Goal: Information Seeking & Learning: Learn about a topic

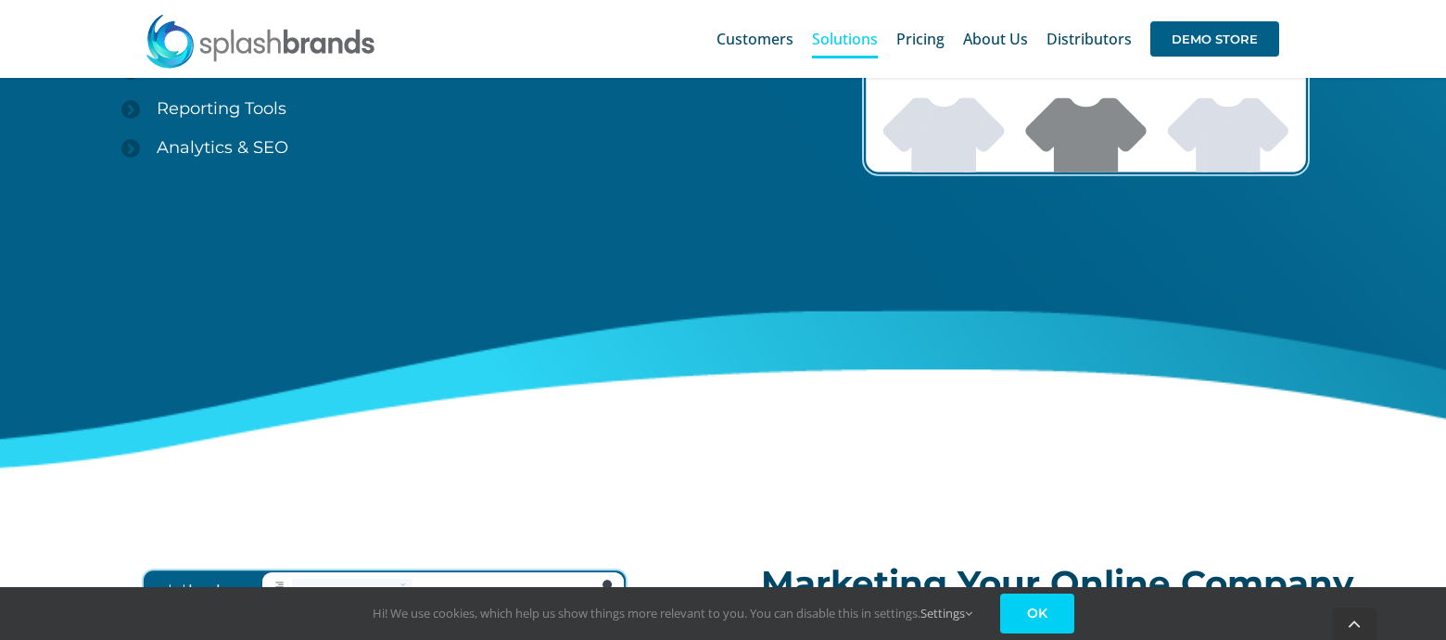
scroll to position [2941, 0]
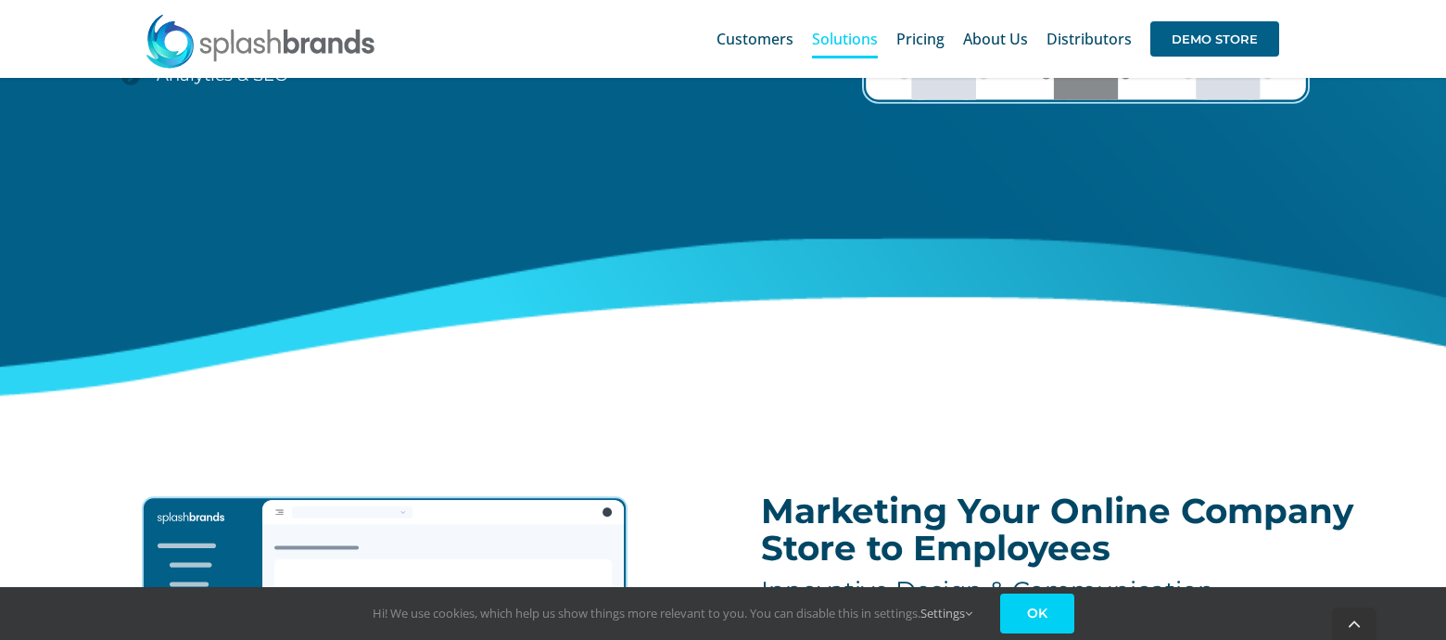
click at [1048, 610] on link "OK" at bounding box center [1037, 613] width 74 height 40
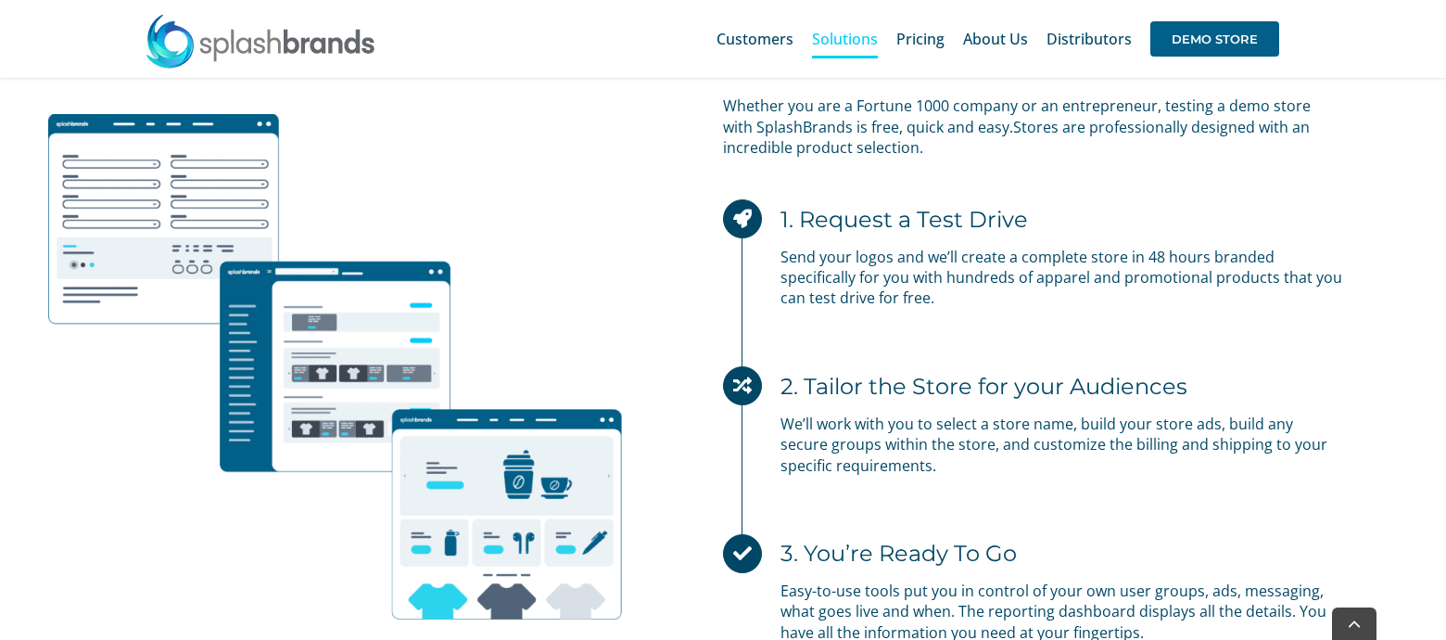
scroll to position [5332, 0]
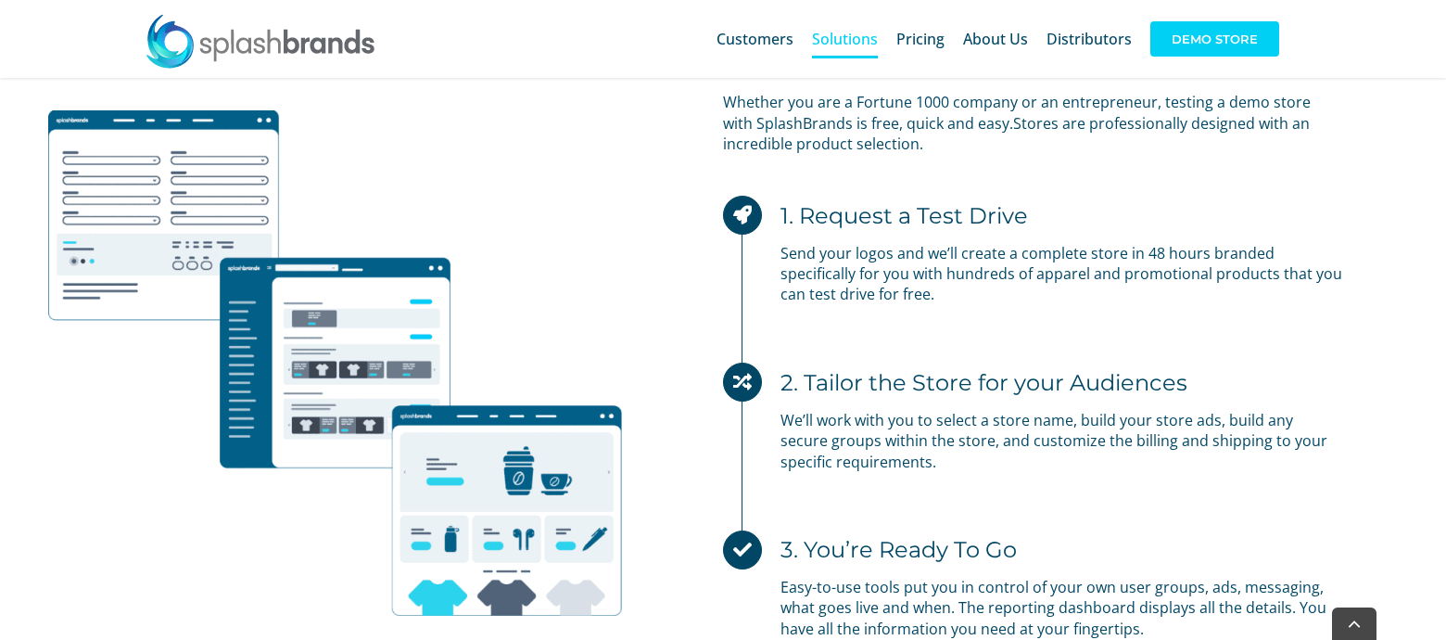
click at [1220, 54] on span "DEMO STORE" at bounding box center [1214, 38] width 129 height 35
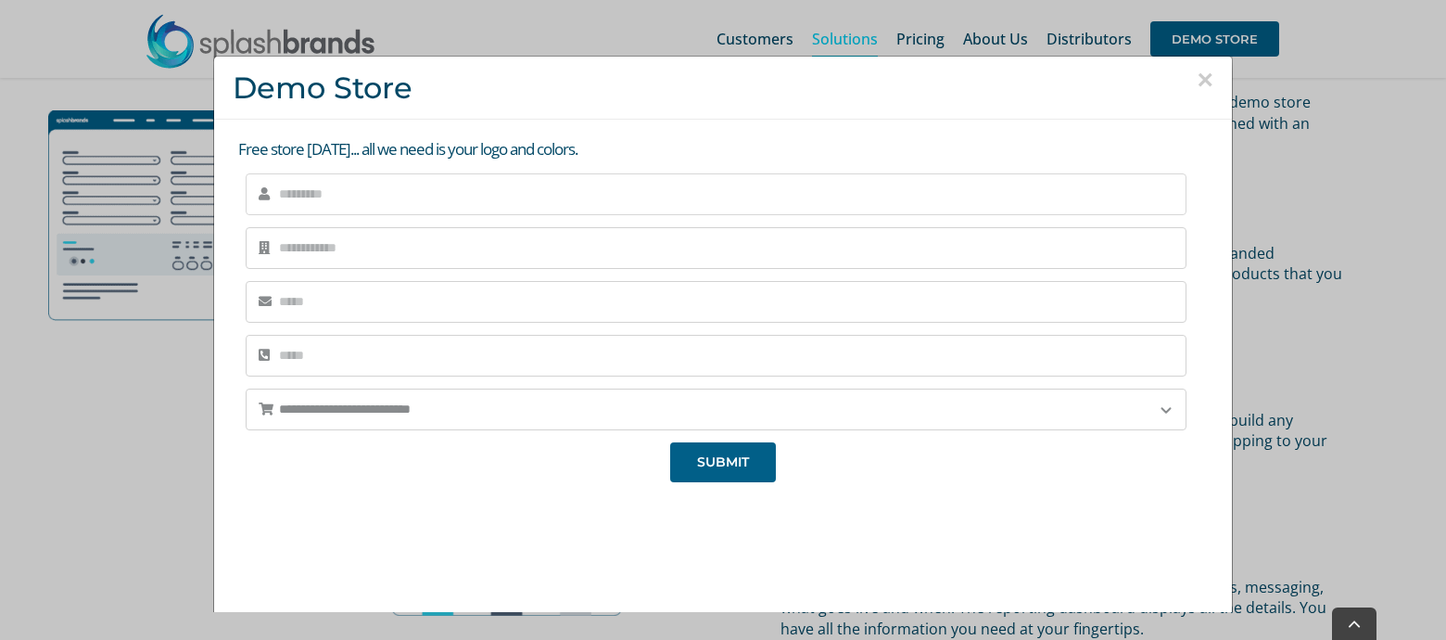
click at [427, 189] on input "text" at bounding box center [716, 194] width 941 height 42
type input "**********"
click at [386, 366] on input "tel" at bounding box center [716, 356] width 941 height 42
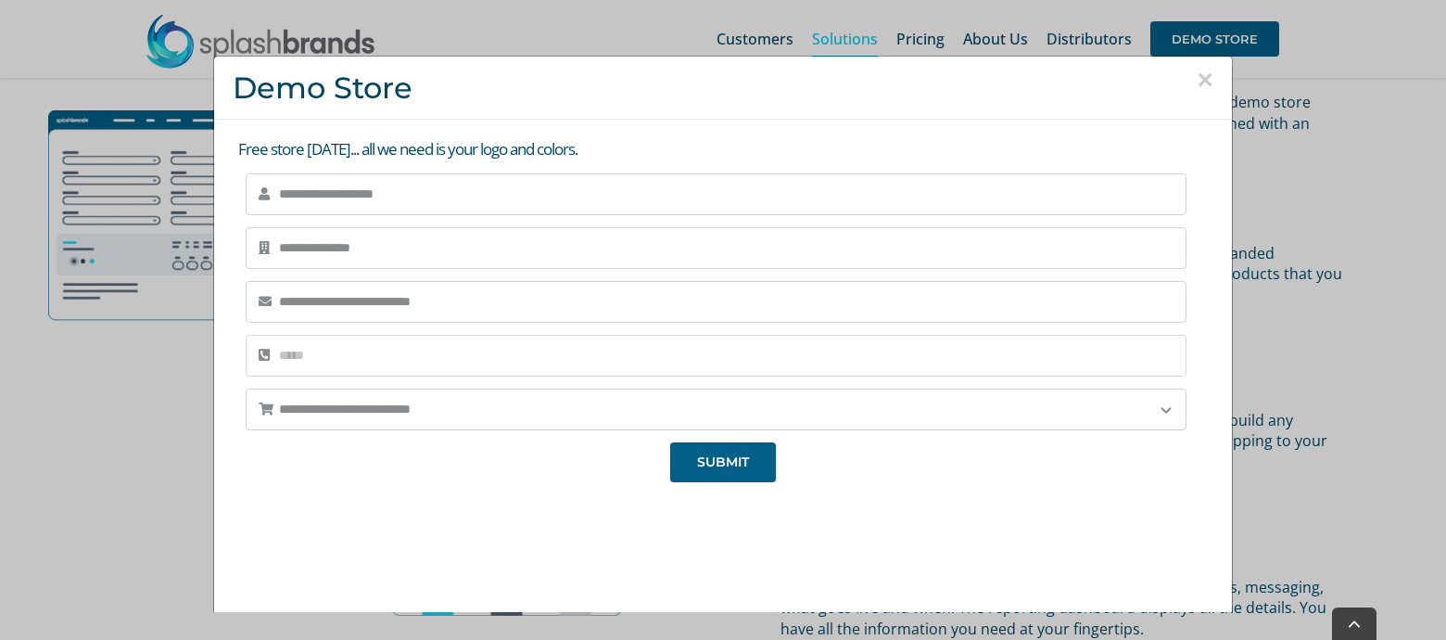
type input "**********"
click at [390, 408] on select "**********" at bounding box center [716, 409] width 941 height 42
select select "*********"
click at [246, 388] on select "**********" at bounding box center [716, 409] width 941 height 42
click at [749, 466] on button "SUBMIT" at bounding box center [723, 462] width 106 height 40
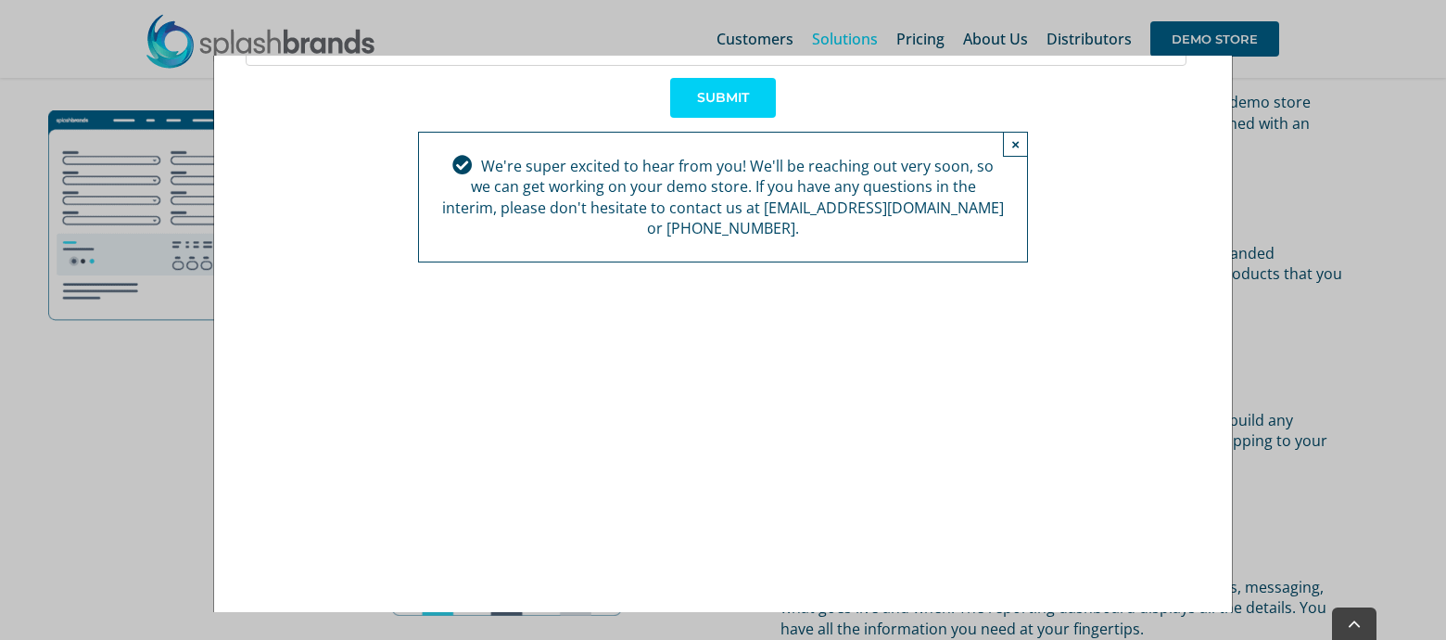
scroll to position [397, 0]
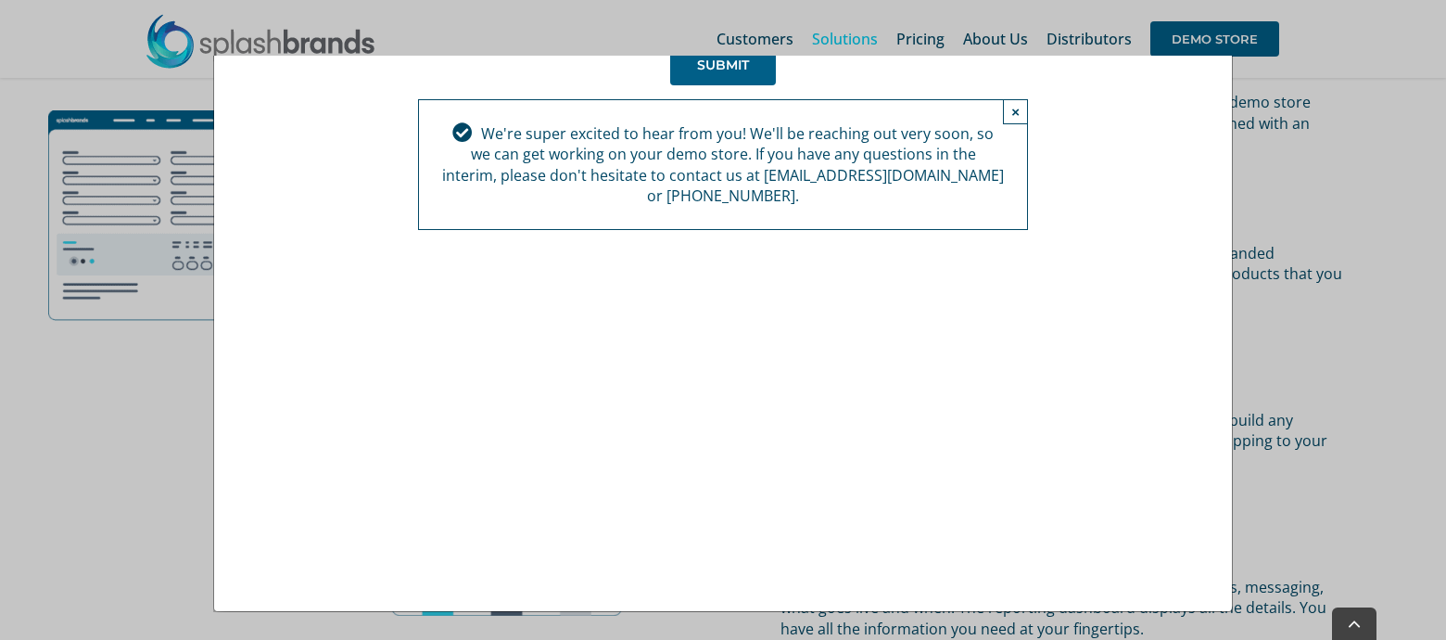
click at [643, 28] on div "**********" at bounding box center [723, 320] width 1446 height 640
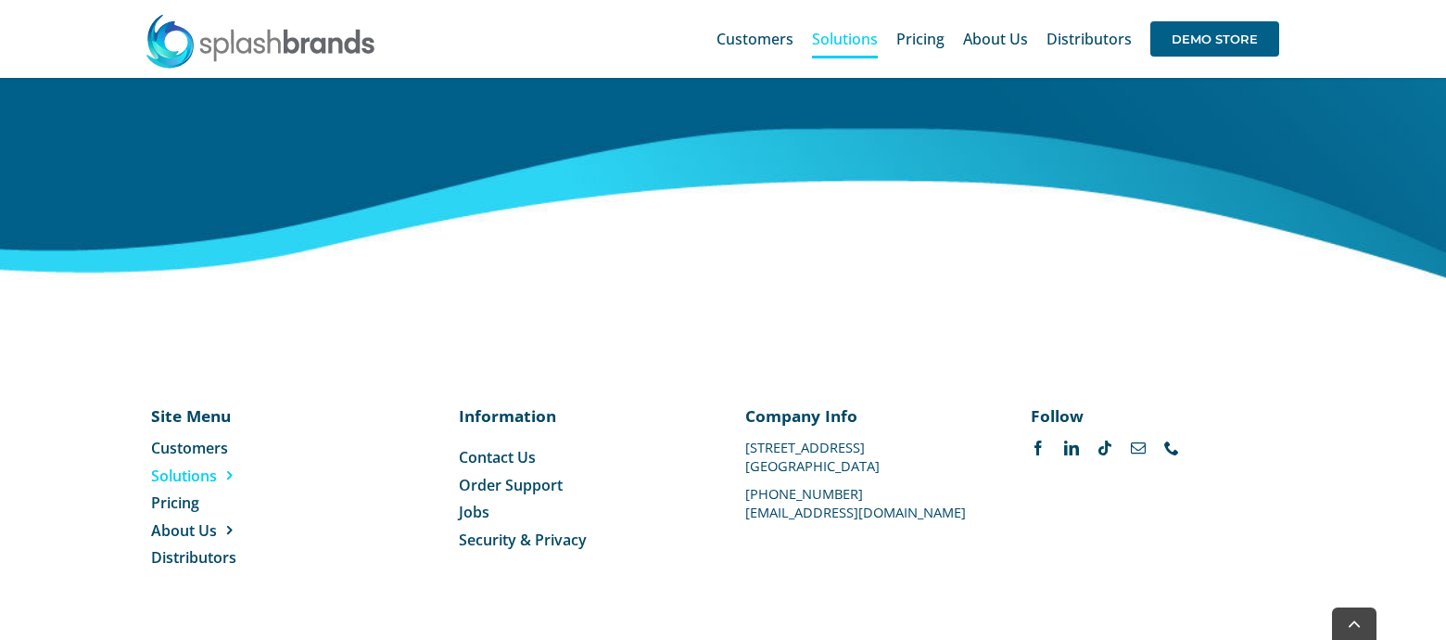
scroll to position [6921, 0]
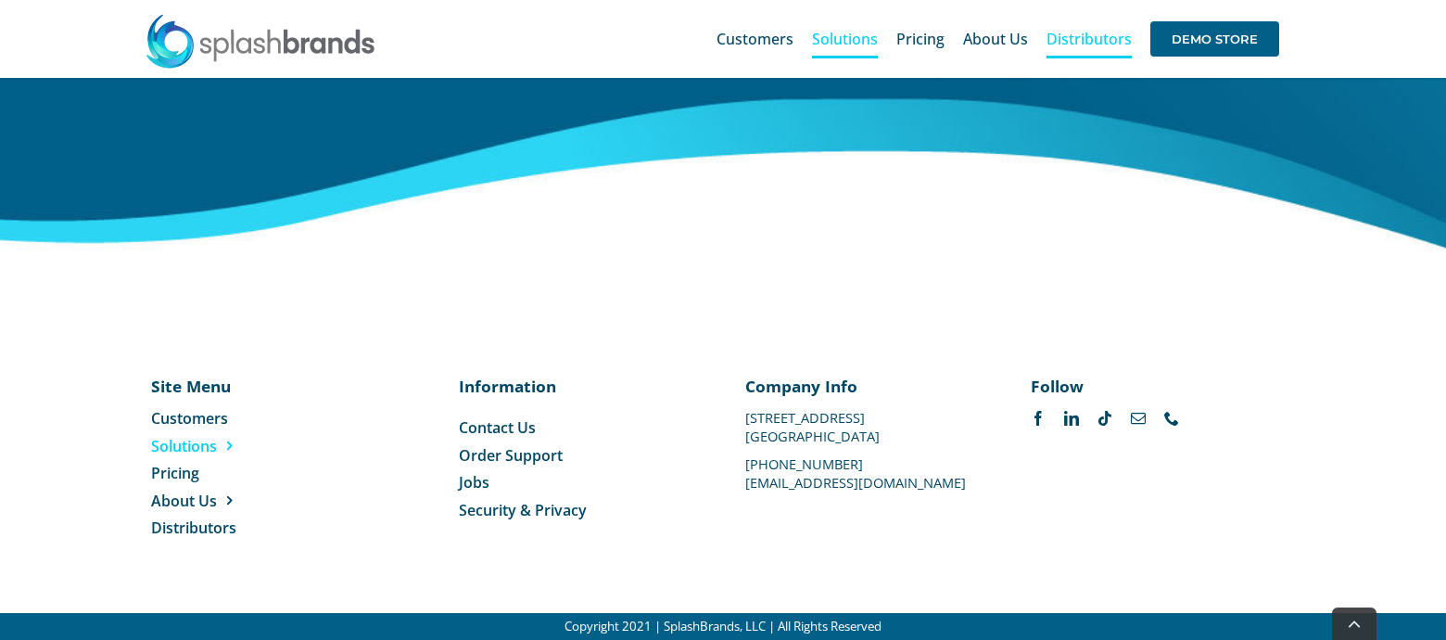
click at [1105, 37] on span "Distributors" at bounding box center [1089, 39] width 85 height 15
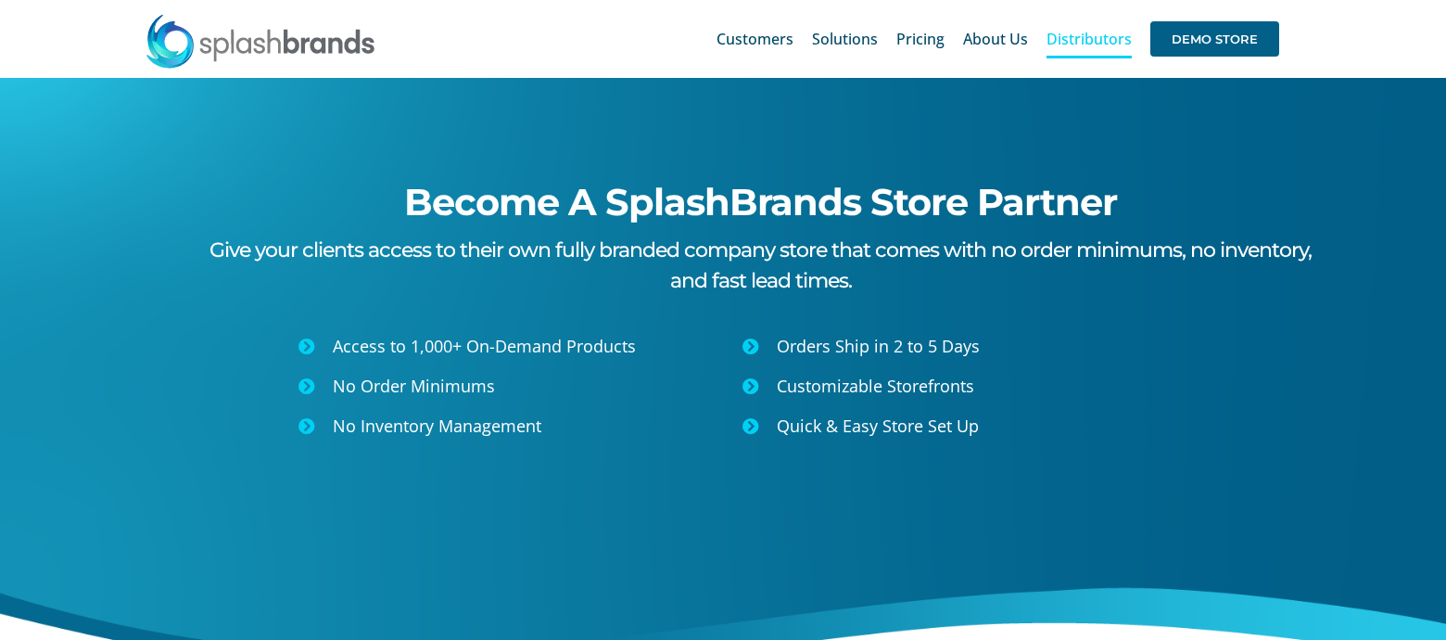
click at [1038, 41] on li "About Us Our Story Philanthropy Blog" at bounding box center [1004, 38] width 83 height 59
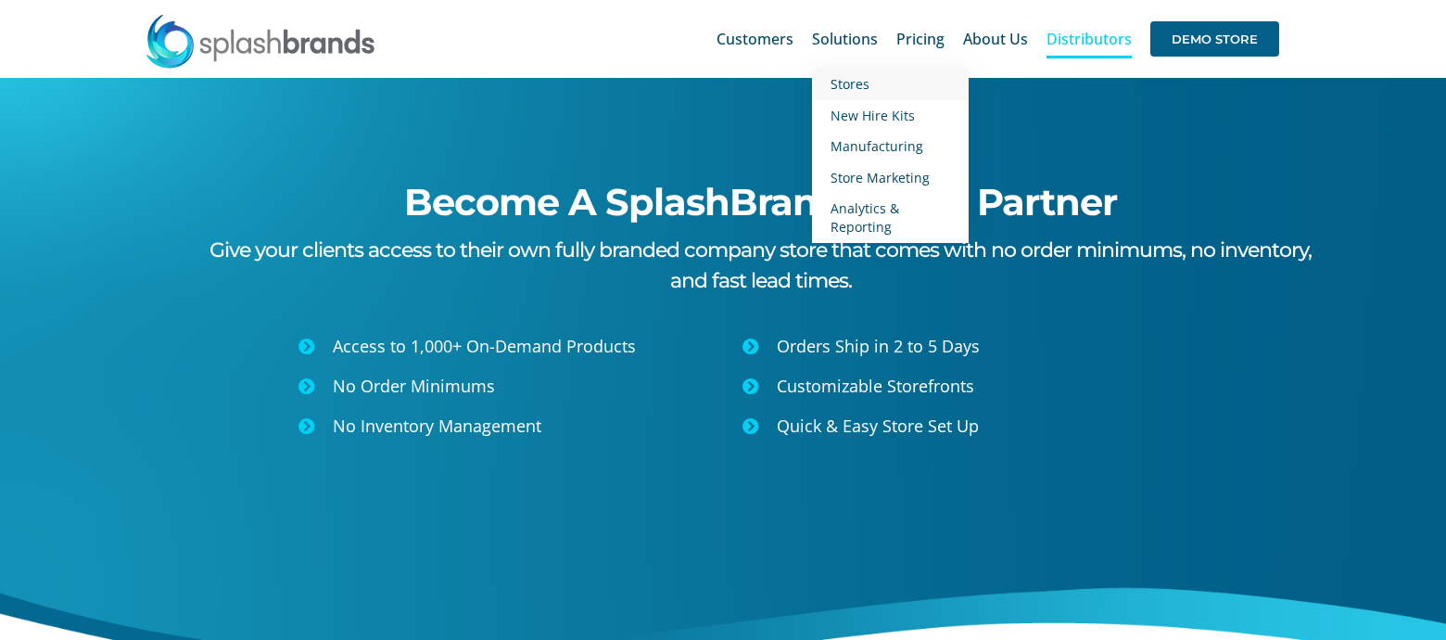
click at [851, 73] on link "Stores" at bounding box center [890, 85] width 157 height 32
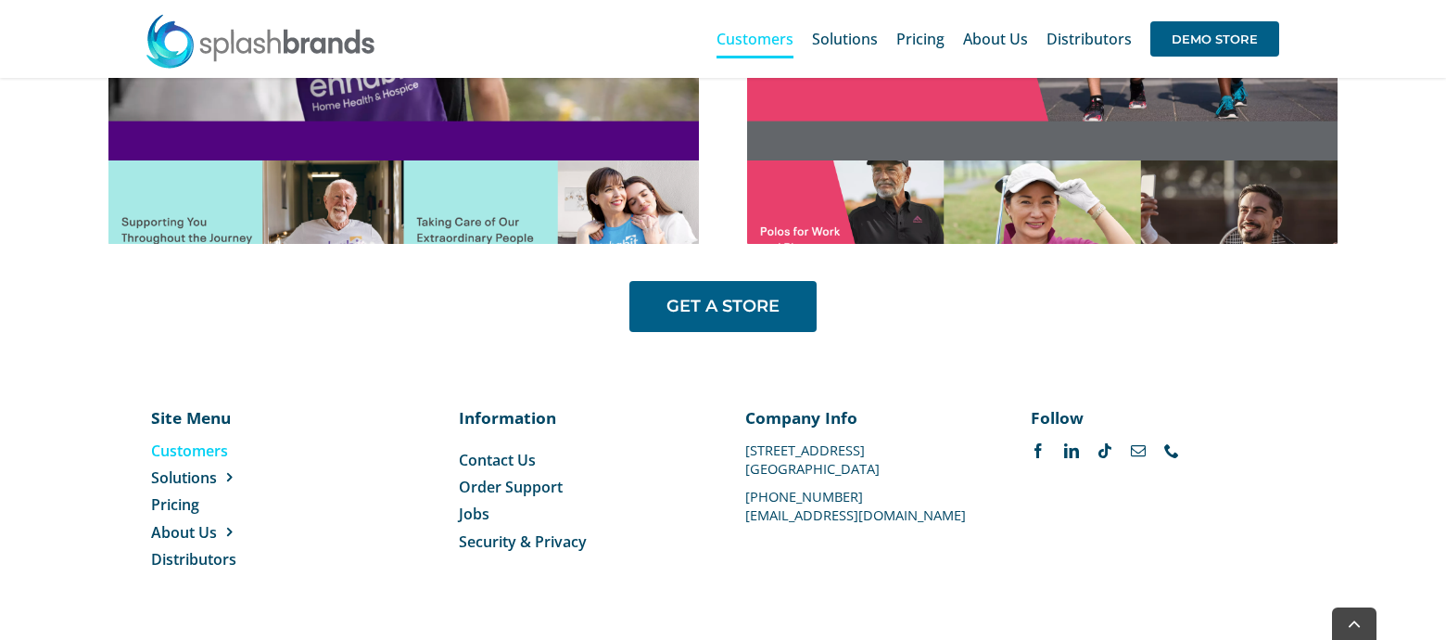
scroll to position [1582, 0]
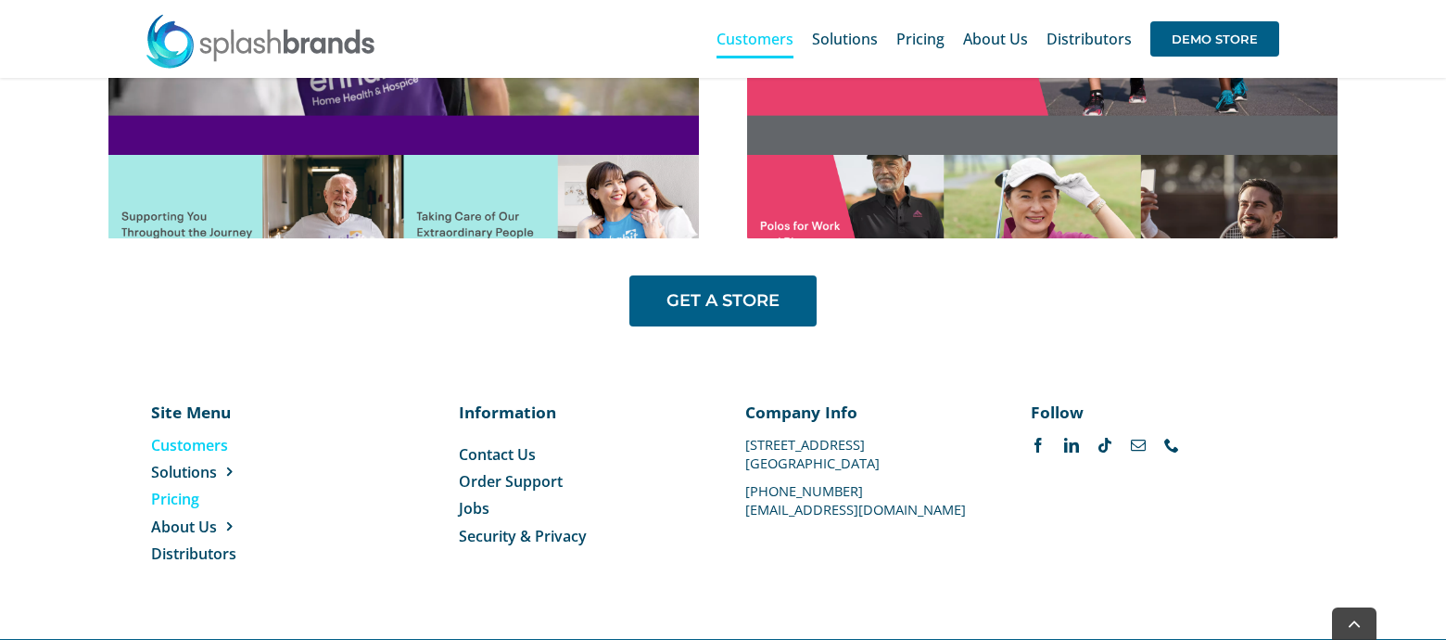
click at [174, 497] on span "Pricing" at bounding box center [175, 499] width 48 height 20
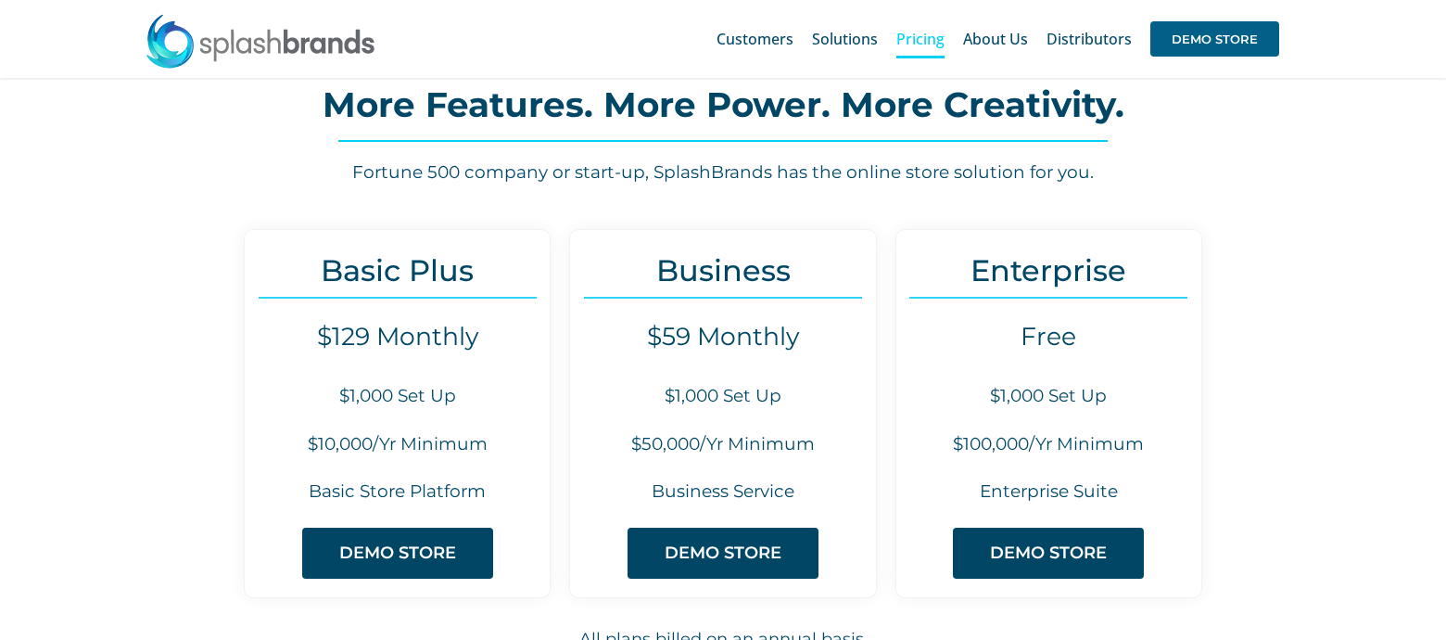
scroll to position [67, 0]
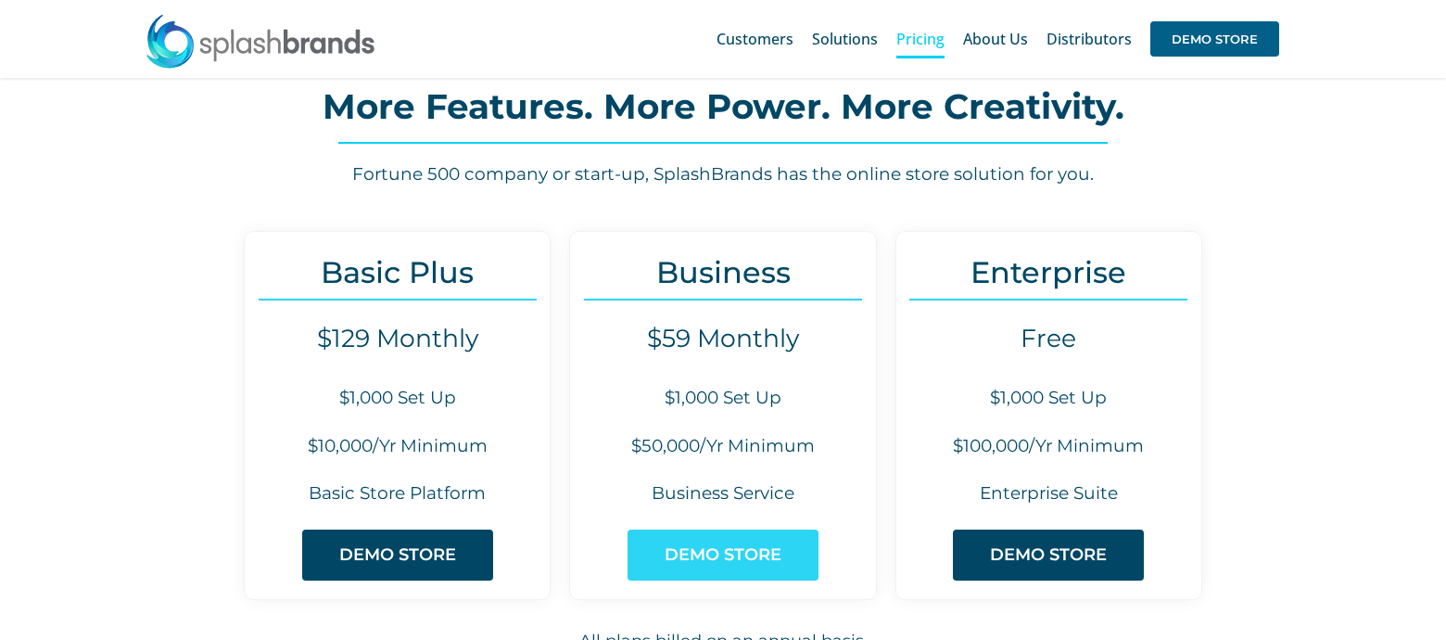
click at [744, 545] on span "DEMO STORE" at bounding box center [723, 554] width 117 height 19
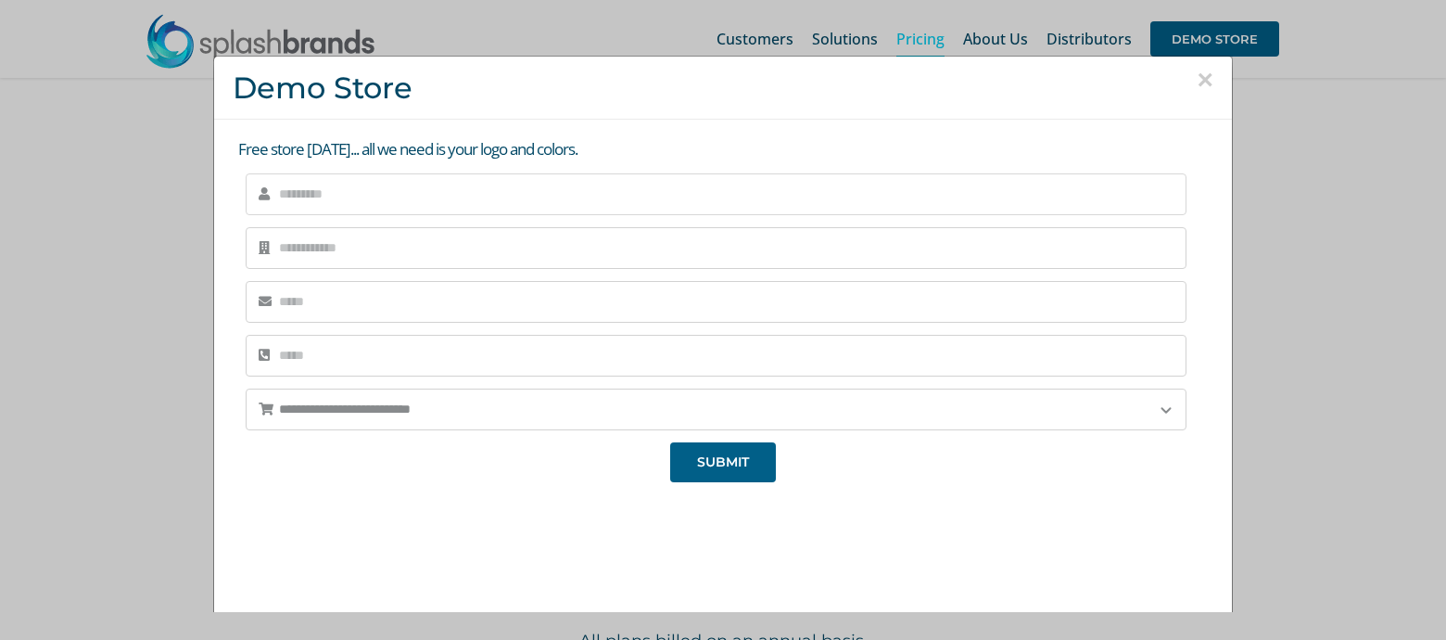
click at [457, 205] on input "text" at bounding box center [716, 194] width 941 height 42
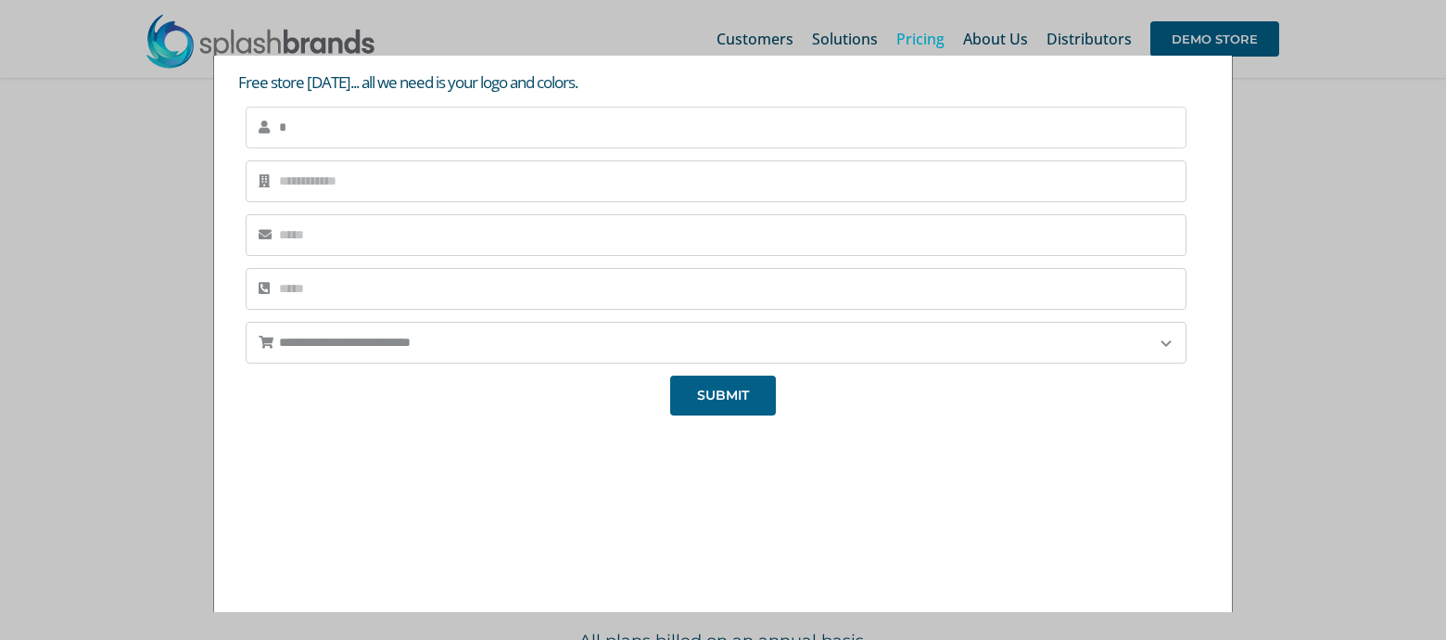
type input "*"
click at [1334, 210] on div "**********" at bounding box center [723, 320] width 1446 height 640
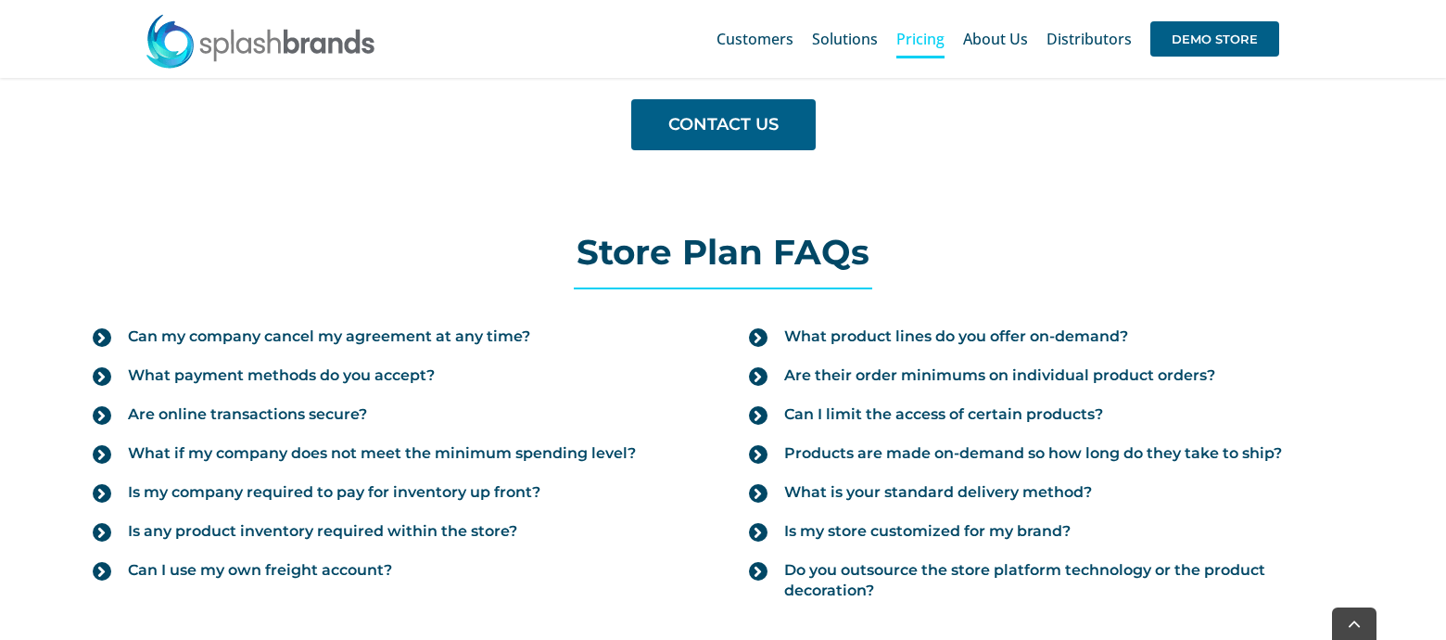
scroll to position [1932, 0]
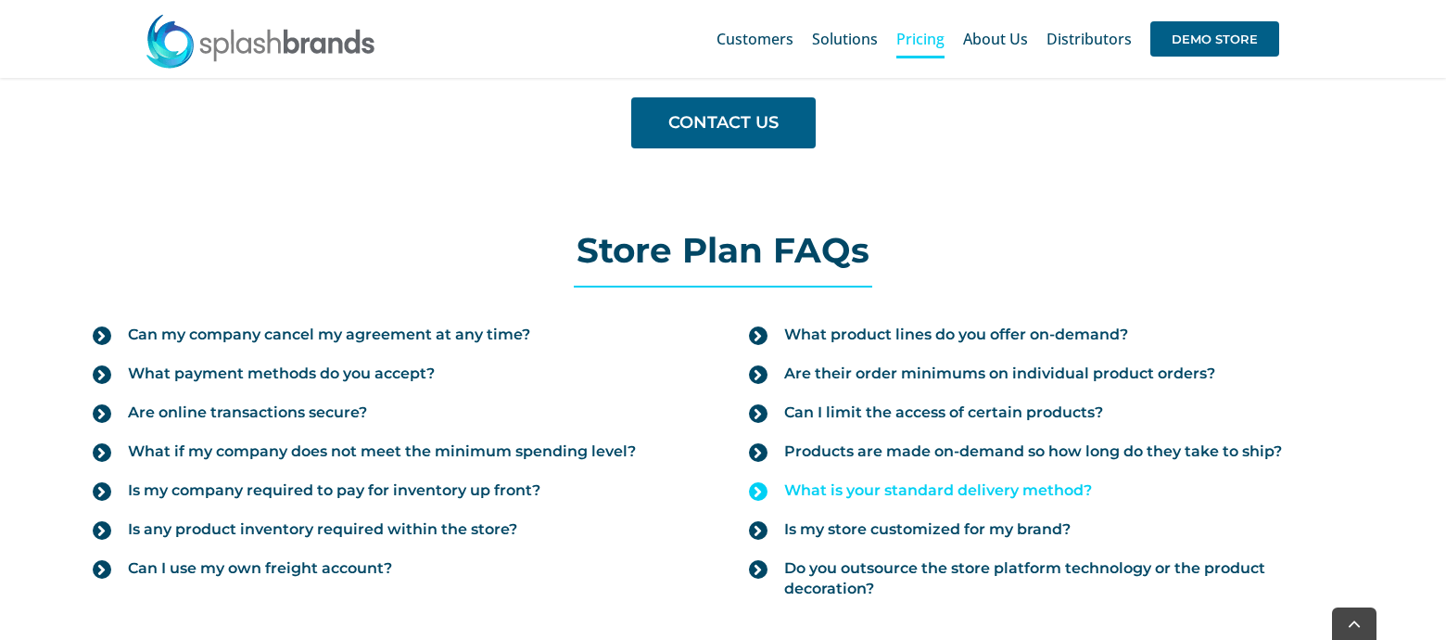
click at [1047, 487] on span "What is your standard delivery method?" at bounding box center [938, 490] width 308 height 20
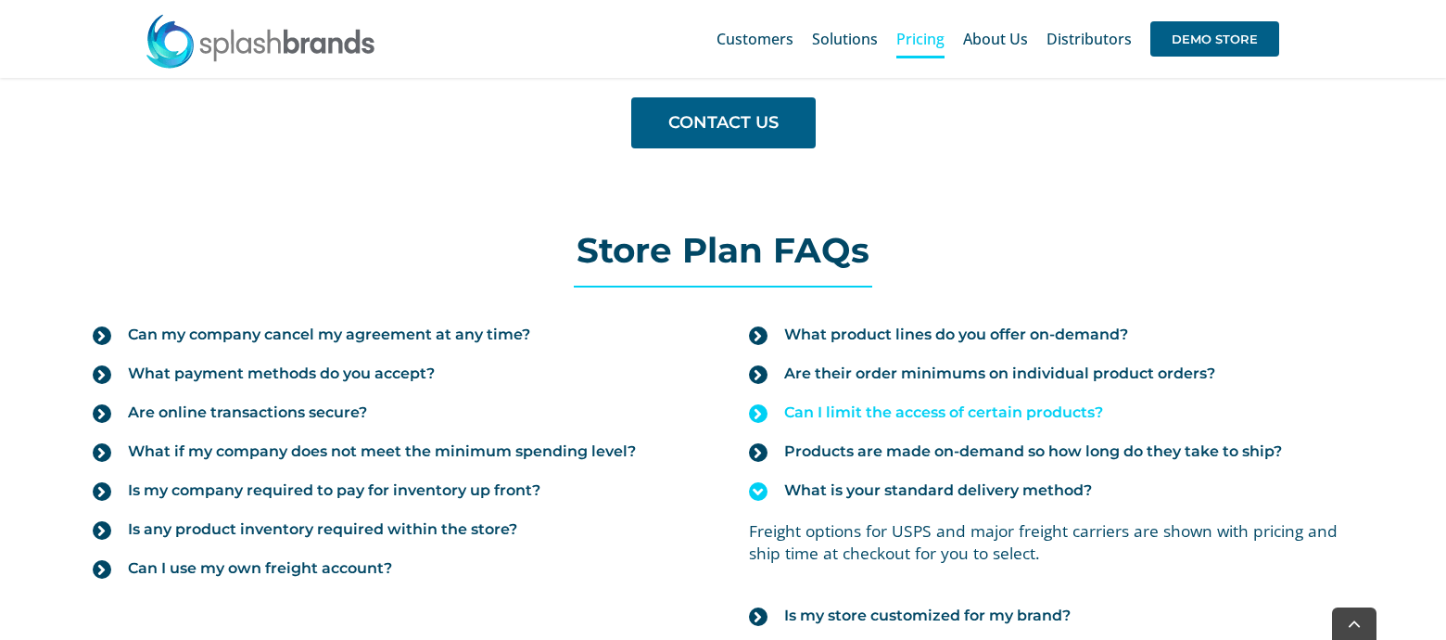
click at [984, 399] on link "Can I limit the access of certain products?" at bounding box center [1051, 412] width 604 height 39
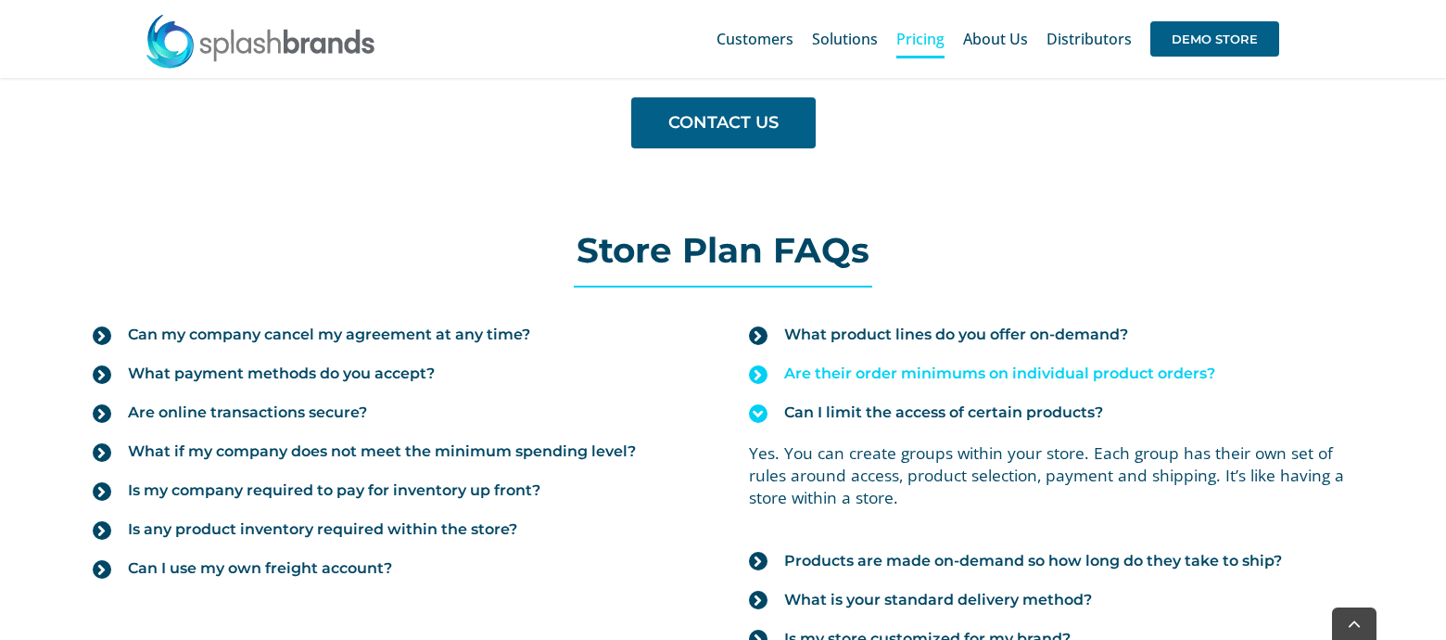
click at [986, 380] on span "Are their order minimums on individual product orders?" at bounding box center [999, 373] width 431 height 20
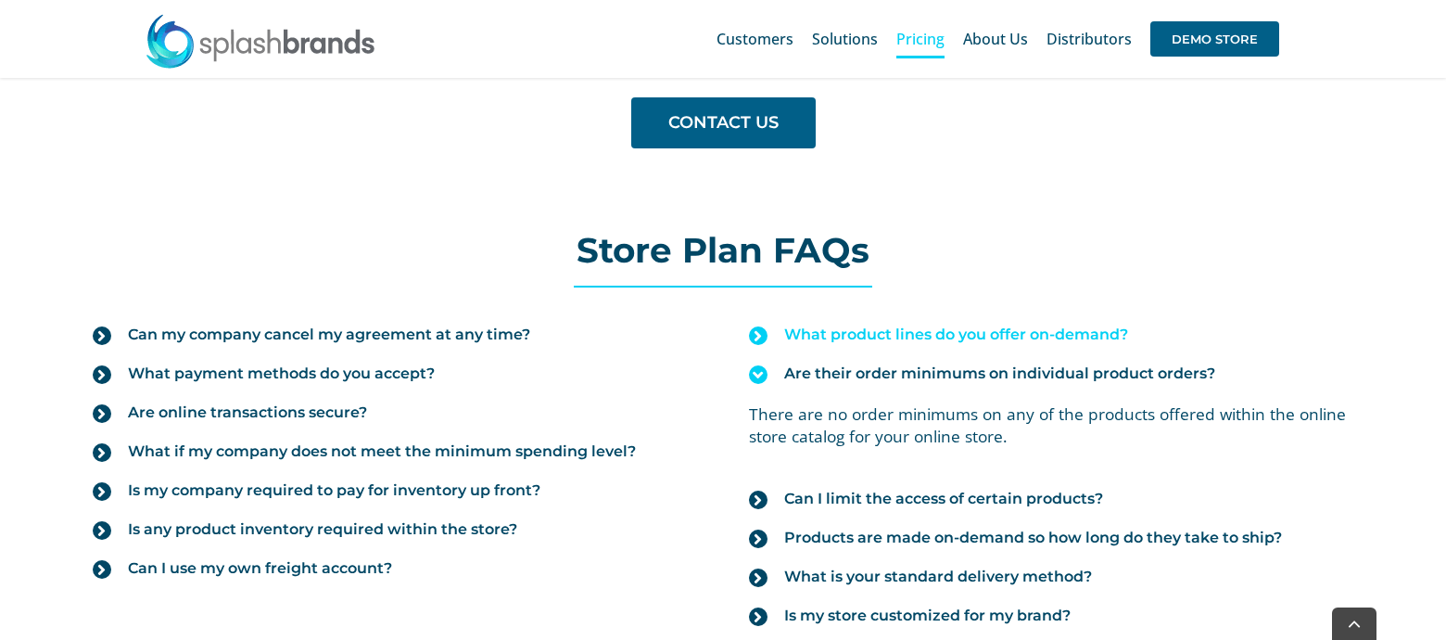
click at [979, 326] on span "What product lines do you offer on-demand?" at bounding box center [956, 334] width 344 height 20
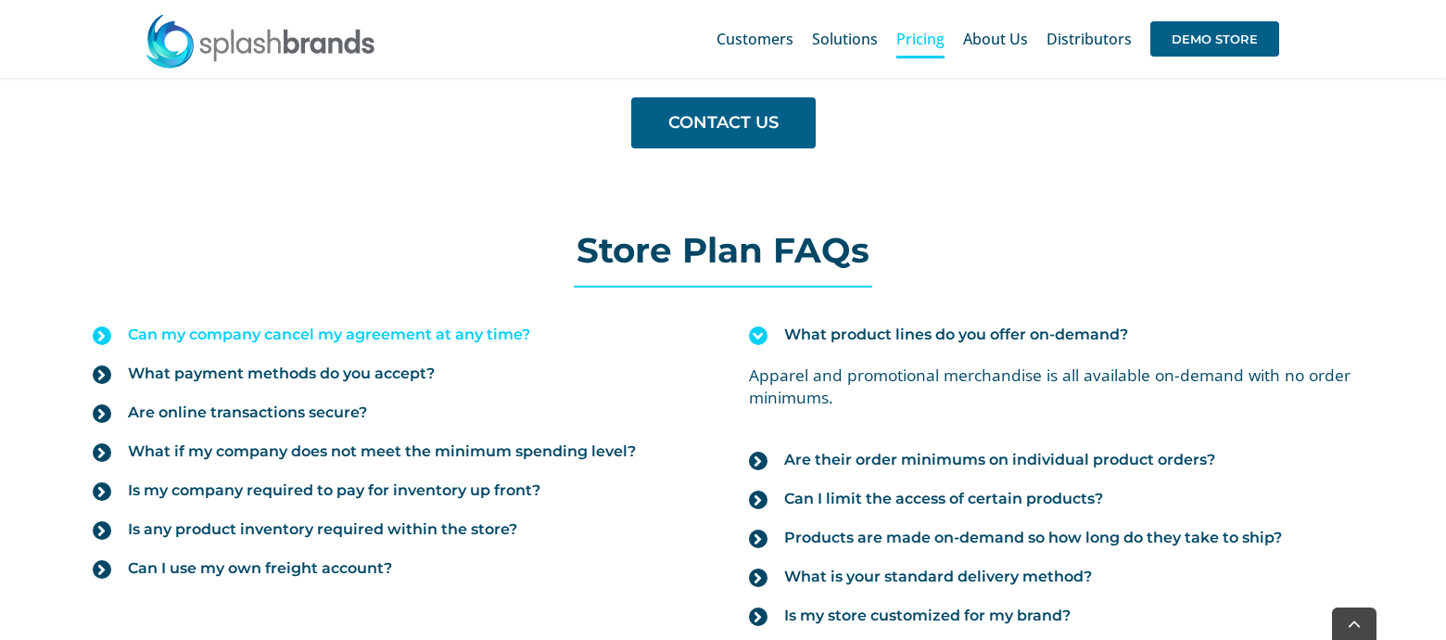
click at [297, 336] on span "Can my company cancel my agreement at any time?" at bounding box center [329, 334] width 402 height 20
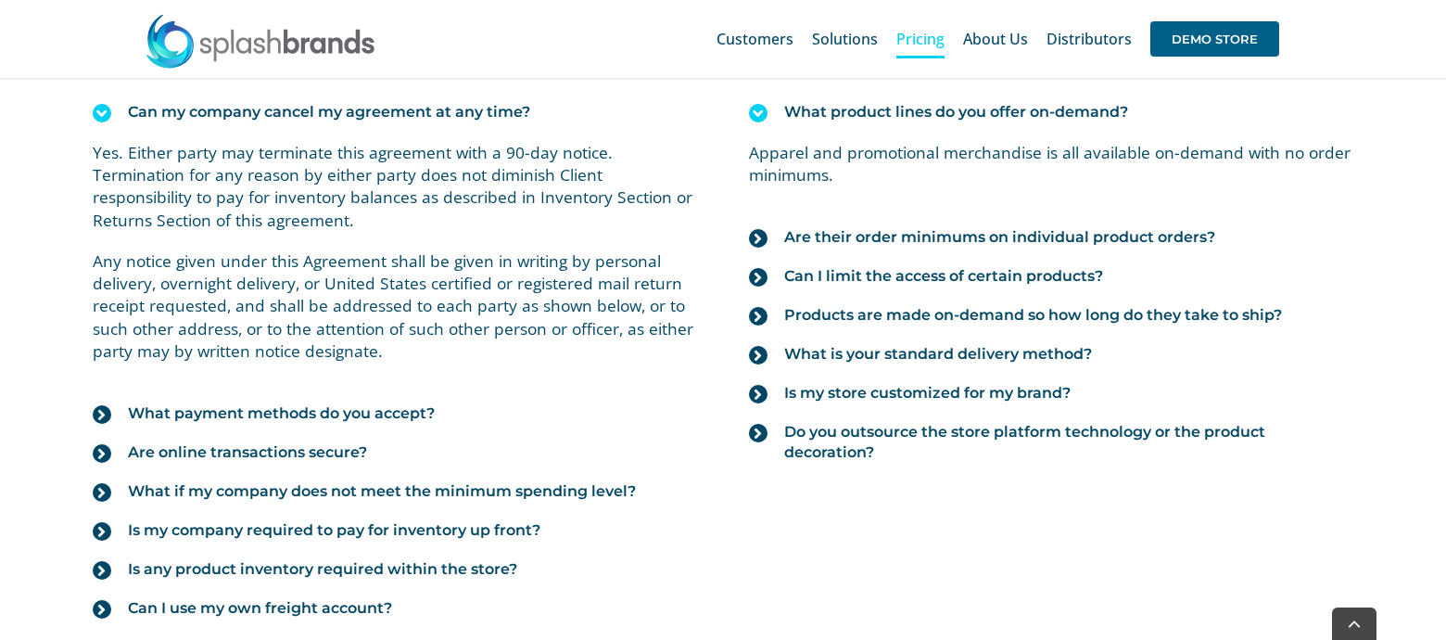
scroll to position [2164, 0]
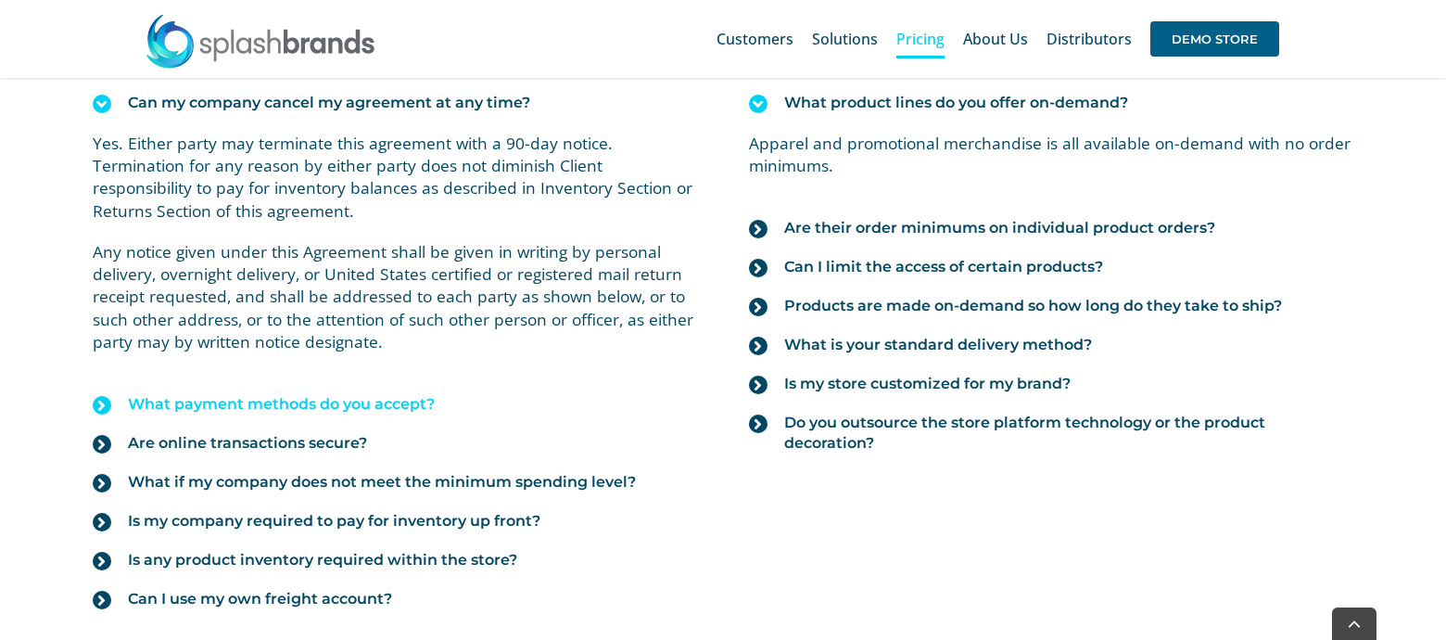
click at [282, 410] on span "What payment methods do you accept?" at bounding box center [281, 404] width 307 height 20
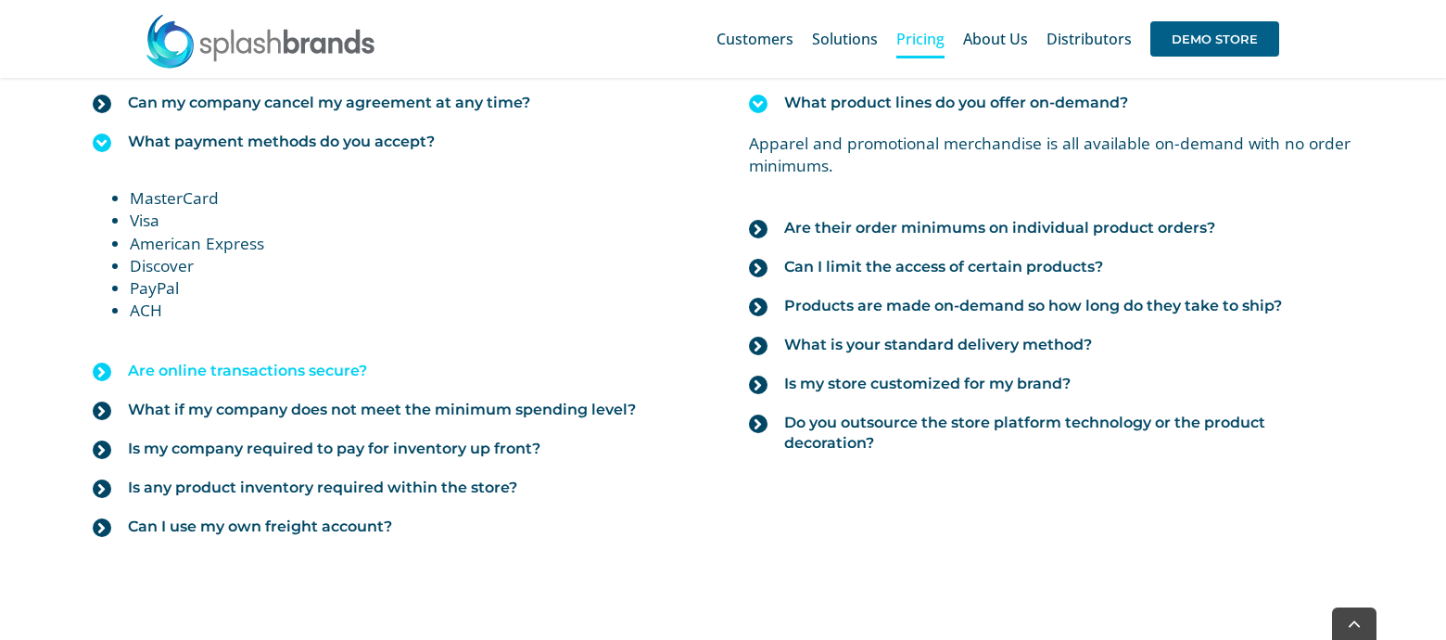
click at [277, 368] on span "Are online transactions secure?" at bounding box center [247, 371] width 239 height 20
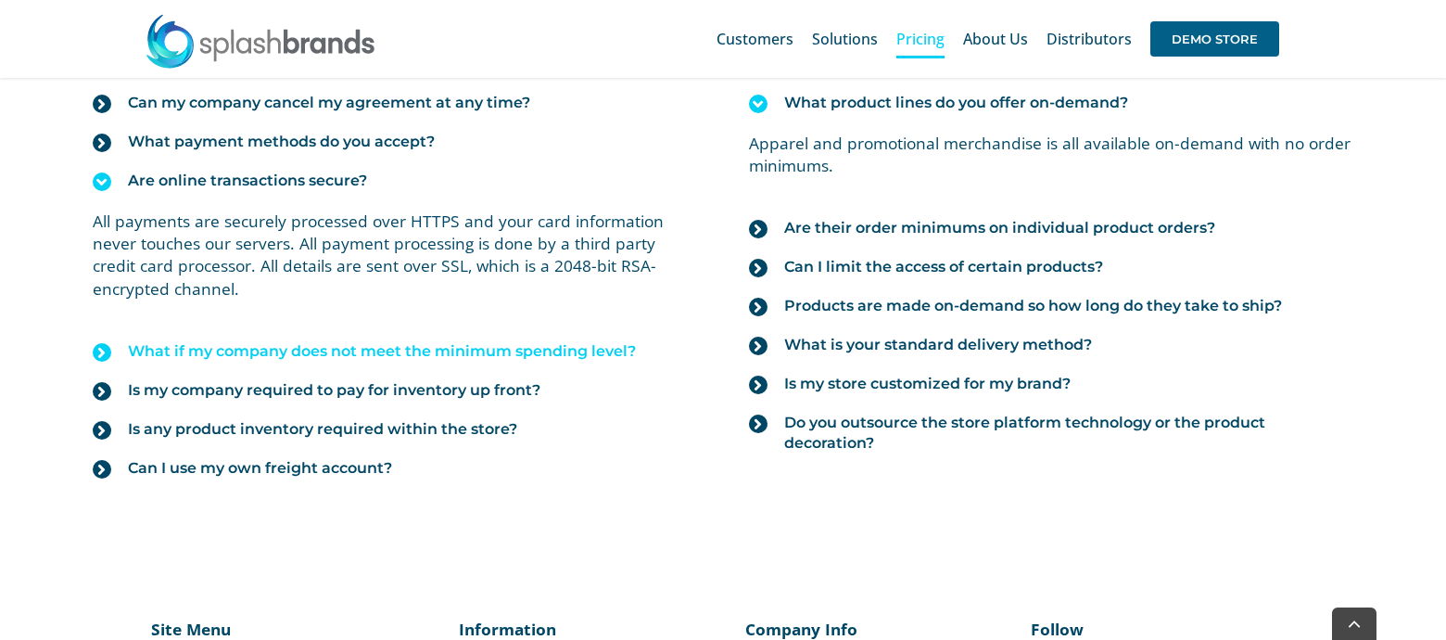
click at [278, 352] on span "What if my company does not meet the minimum spending level?" at bounding box center [382, 351] width 508 height 20
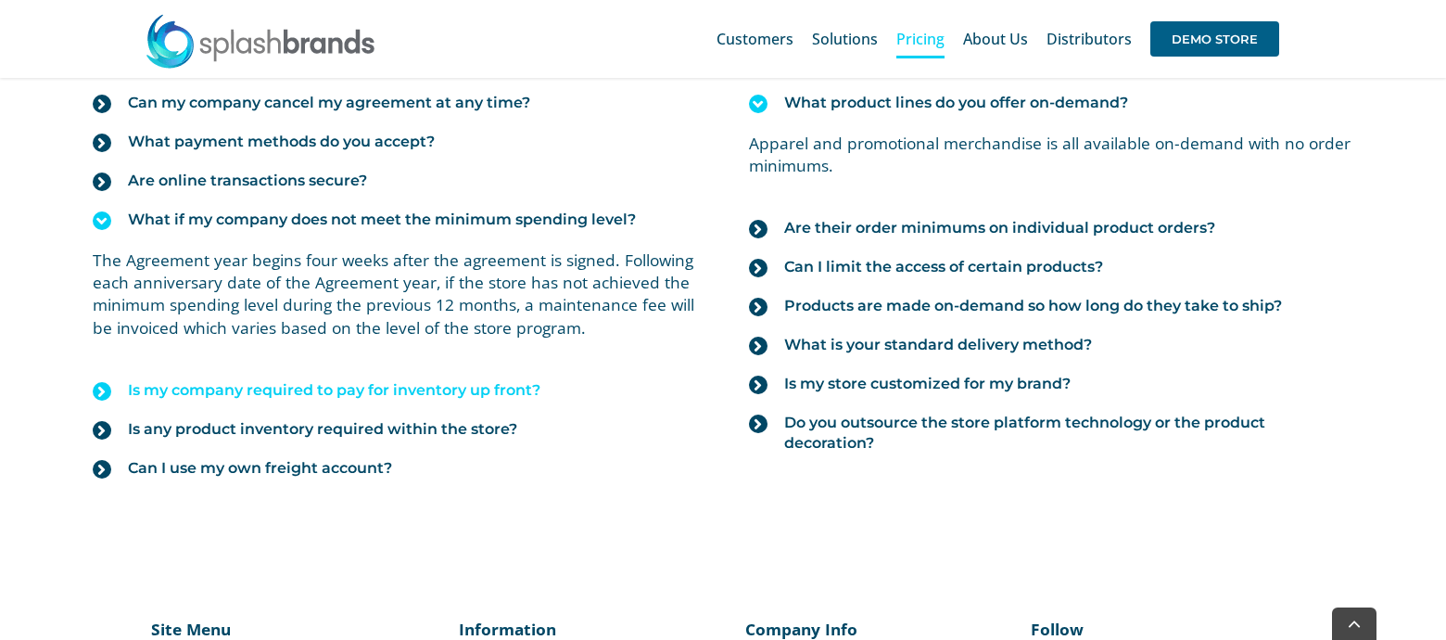
click at [276, 394] on span "Is my company required to pay for inventory up front?" at bounding box center [334, 390] width 413 height 20
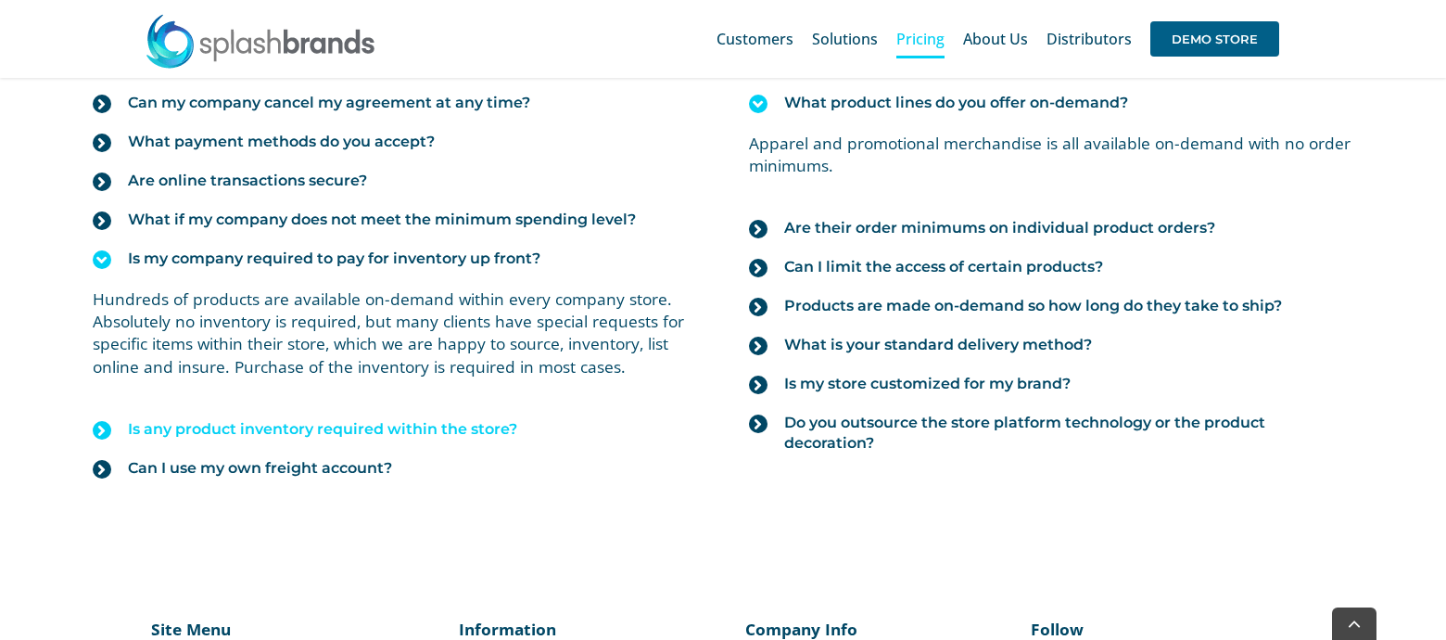
click at [437, 437] on span "Is any product inventory required within the store?" at bounding box center [322, 429] width 389 height 20
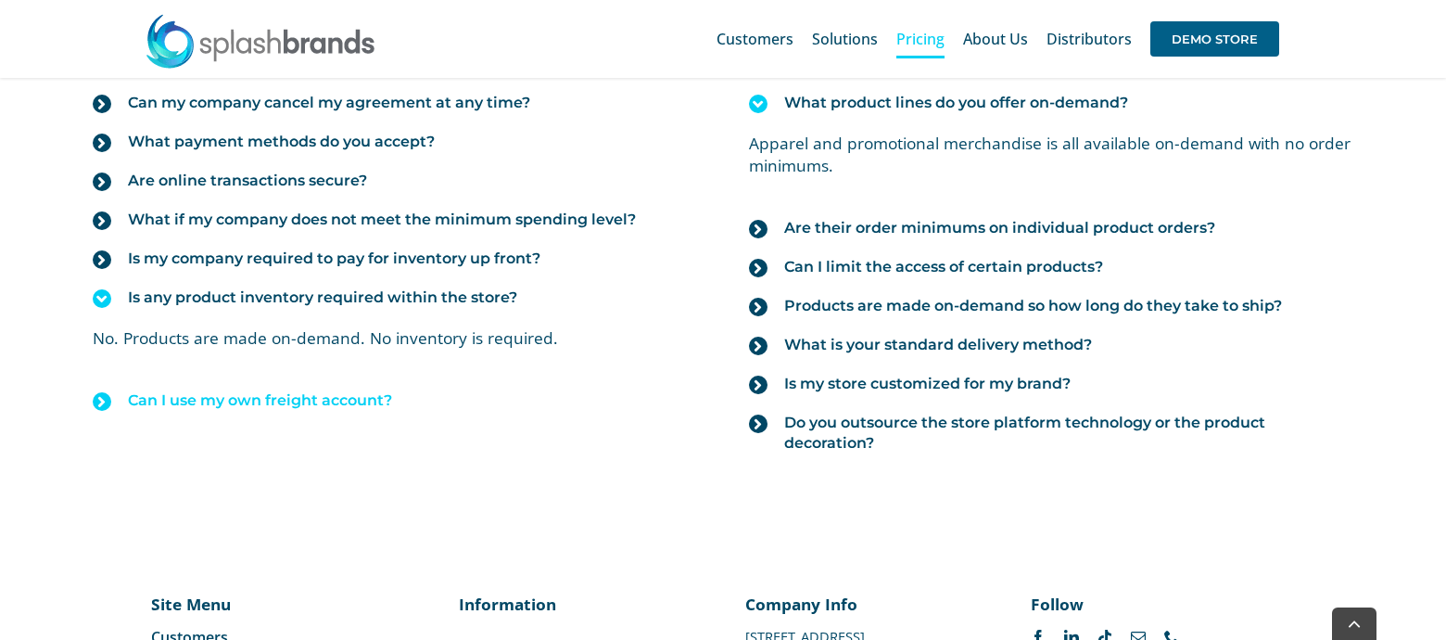
click at [258, 400] on span "Can I use my own freight account?" at bounding box center [260, 400] width 264 height 20
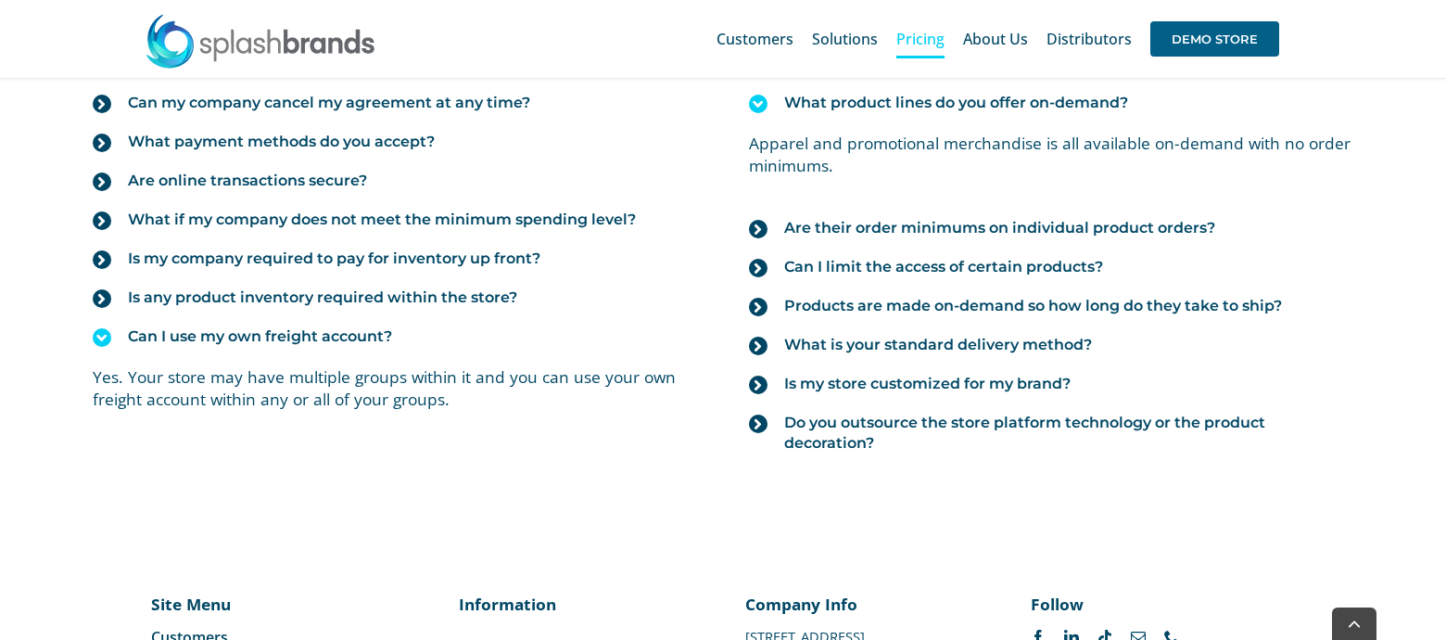
scroll to position [2382, 0]
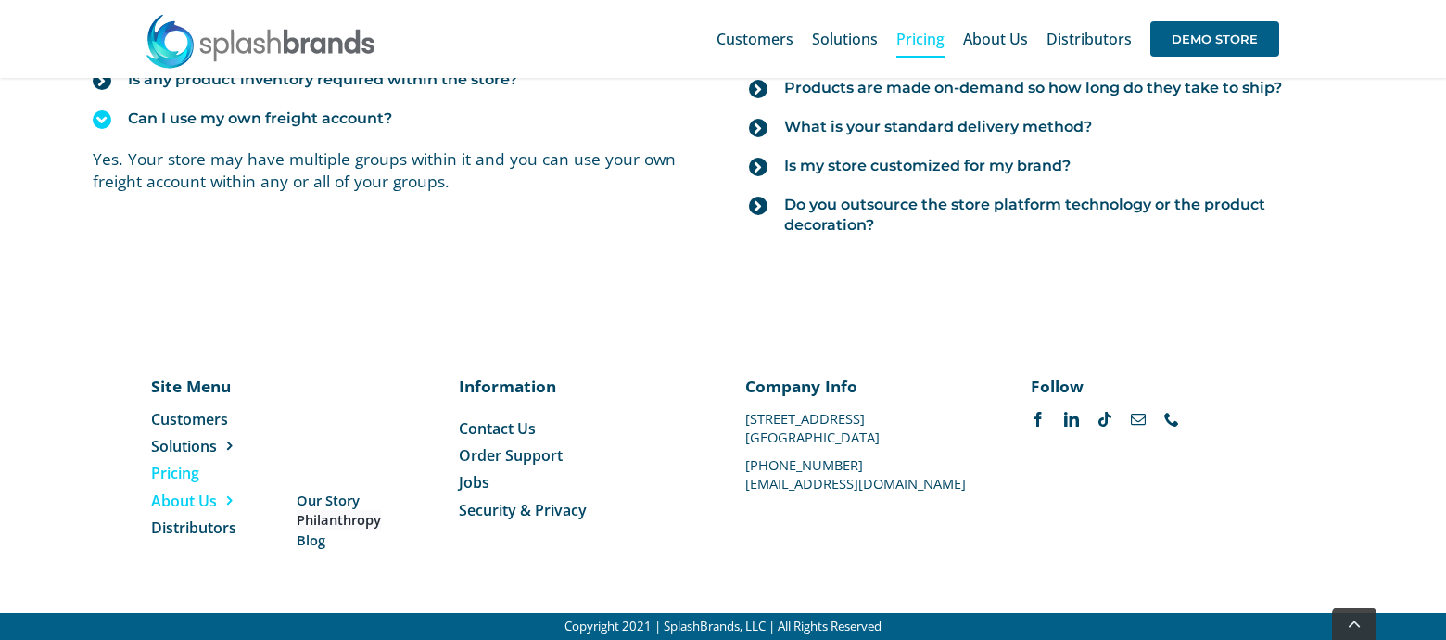
click at [329, 516] on span "Philanthropy" at bounding box center [339, 519] width 84 height 19
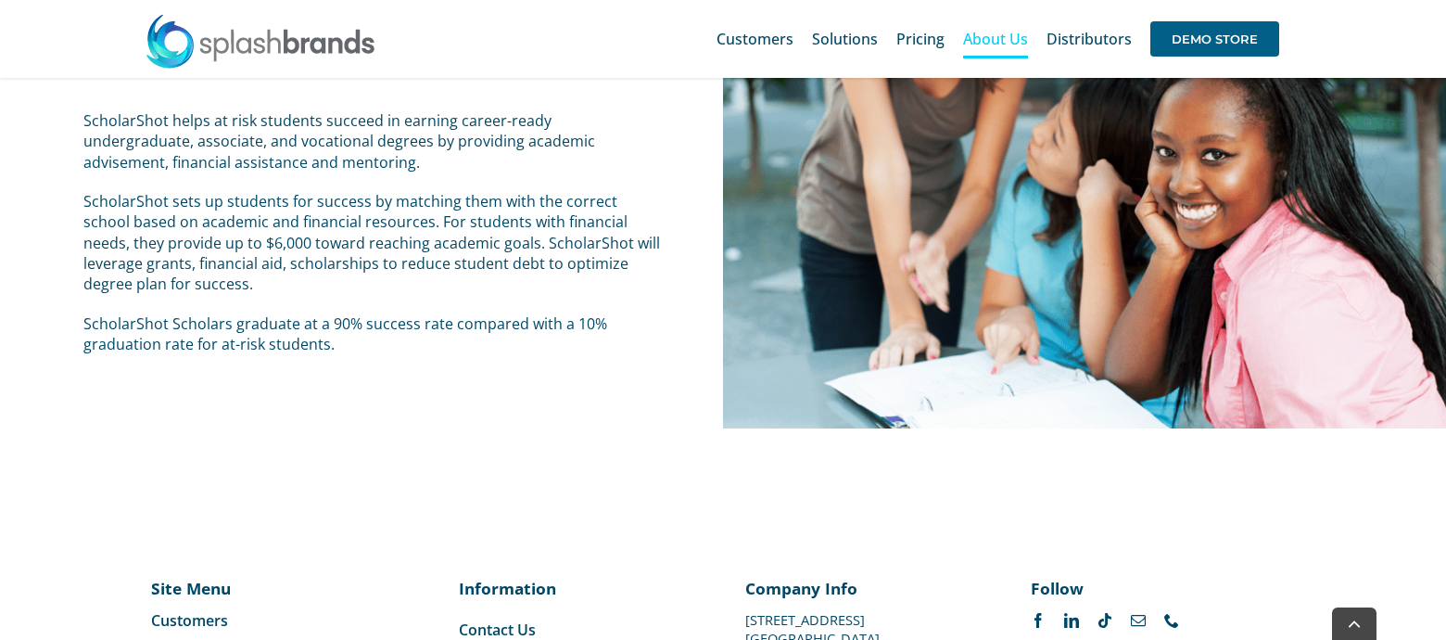
scroll to position [3830, 0]
